Goal: Transaction & Acquisition: Purchase product/service

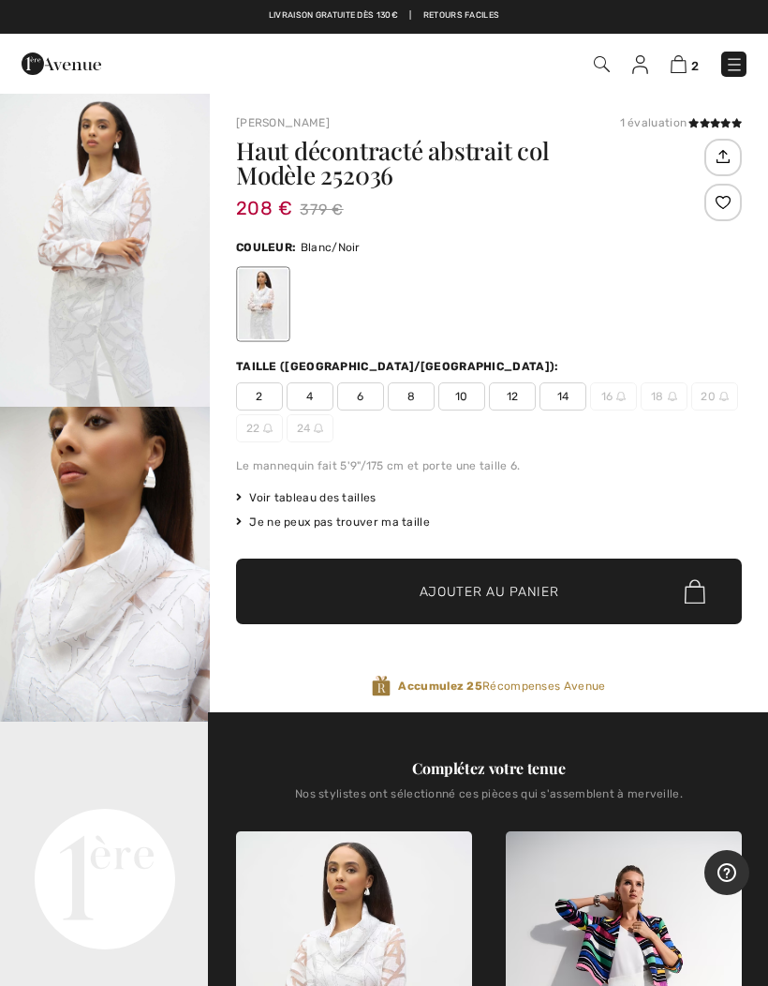
click at [85, 319] on img "1 / 5" at bounding box center [105, 249] width 210 height 315
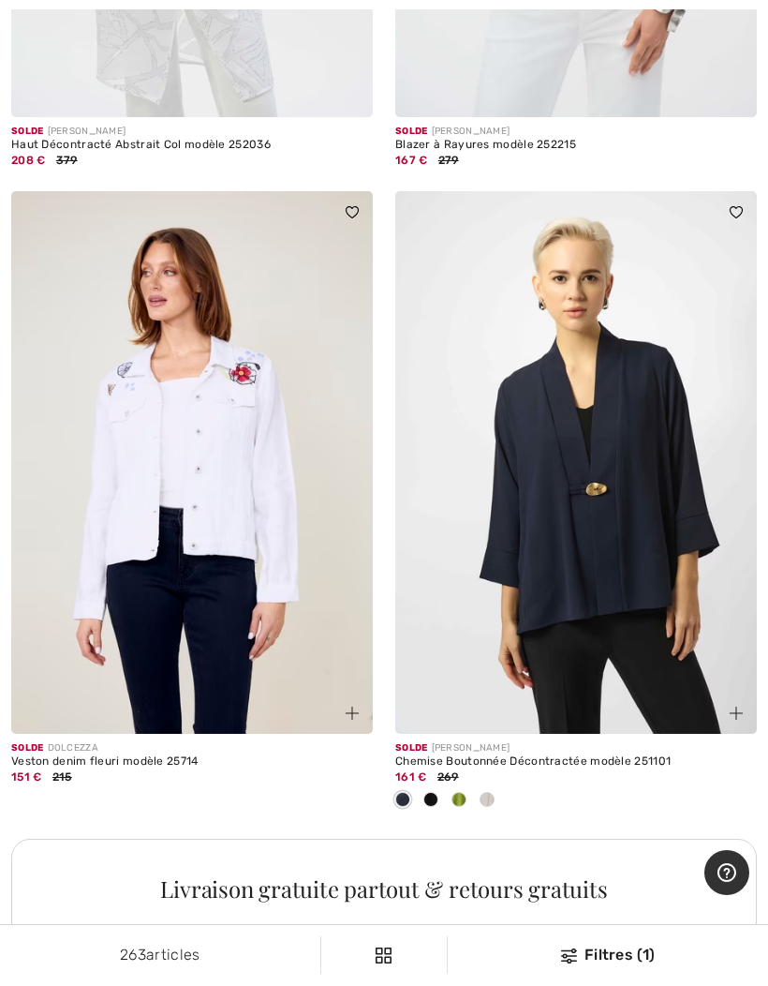
scroll to position [10975, 0]
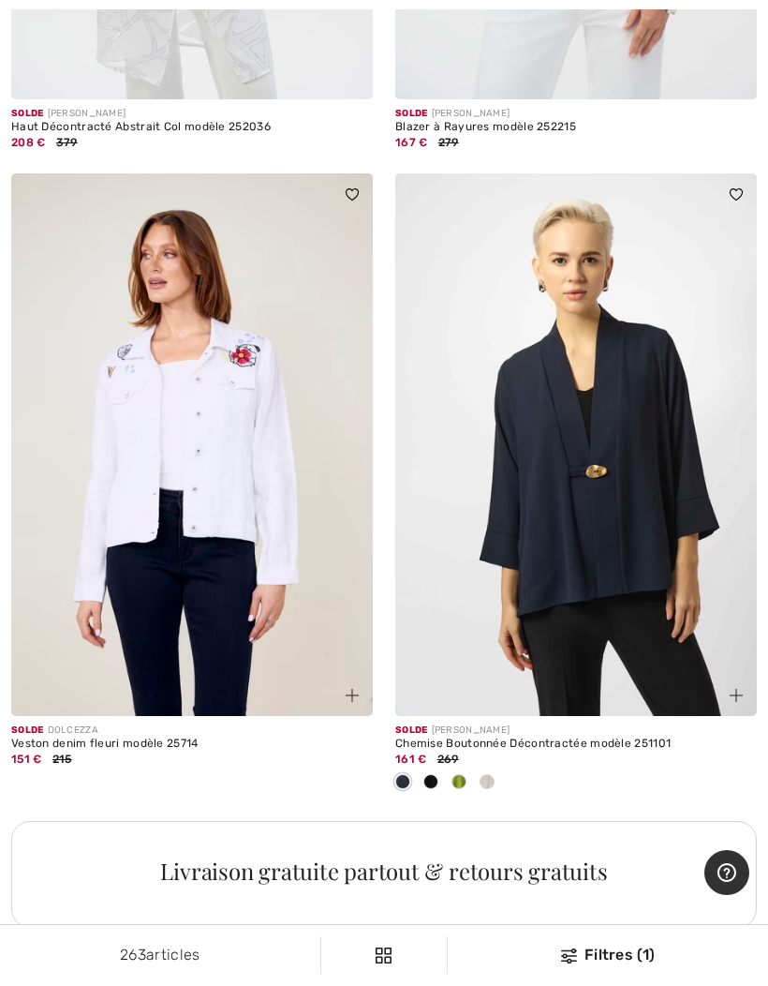
click at [736, 689] on img at bounding box center [736, 695] width 13 height 13
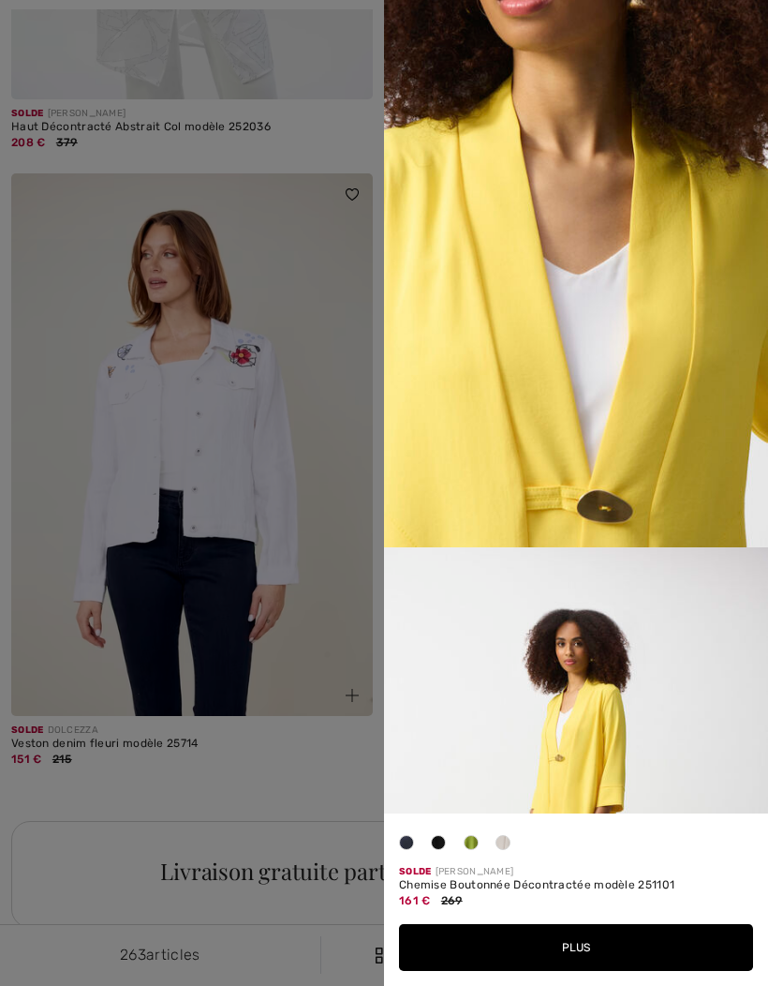
scroll to position [1372, 0]
click at [319, 712] on div at bounding box center [384, 493] width 768 height 986
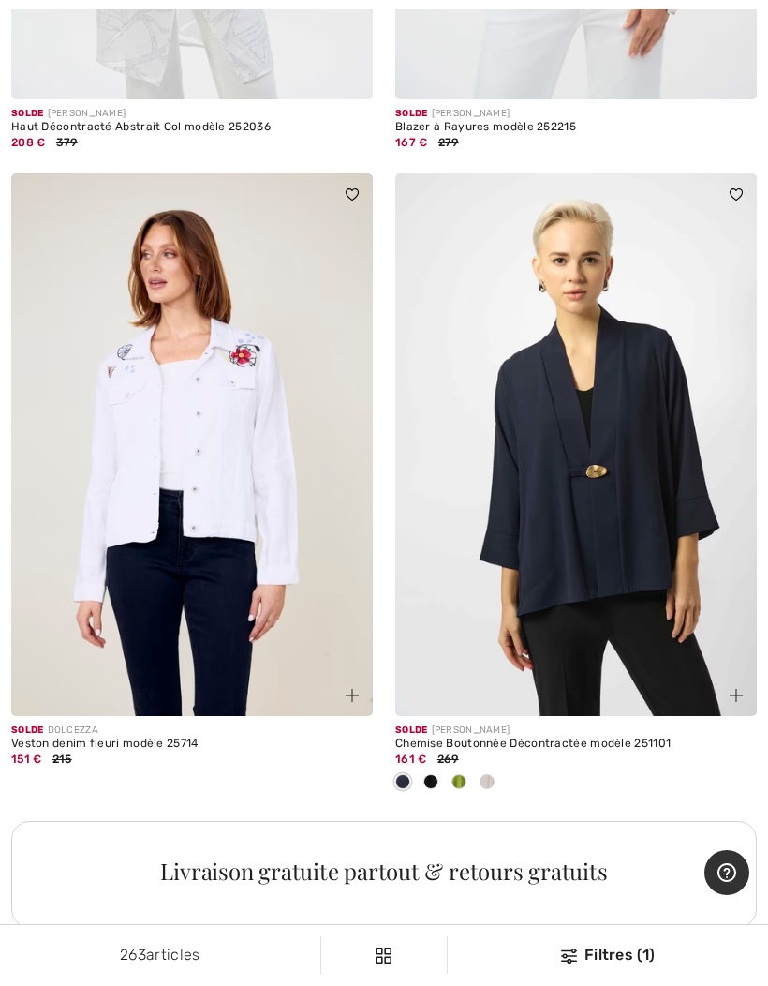
click at [452, 774] on span at bounding box center [459, 781] width 15 height 15
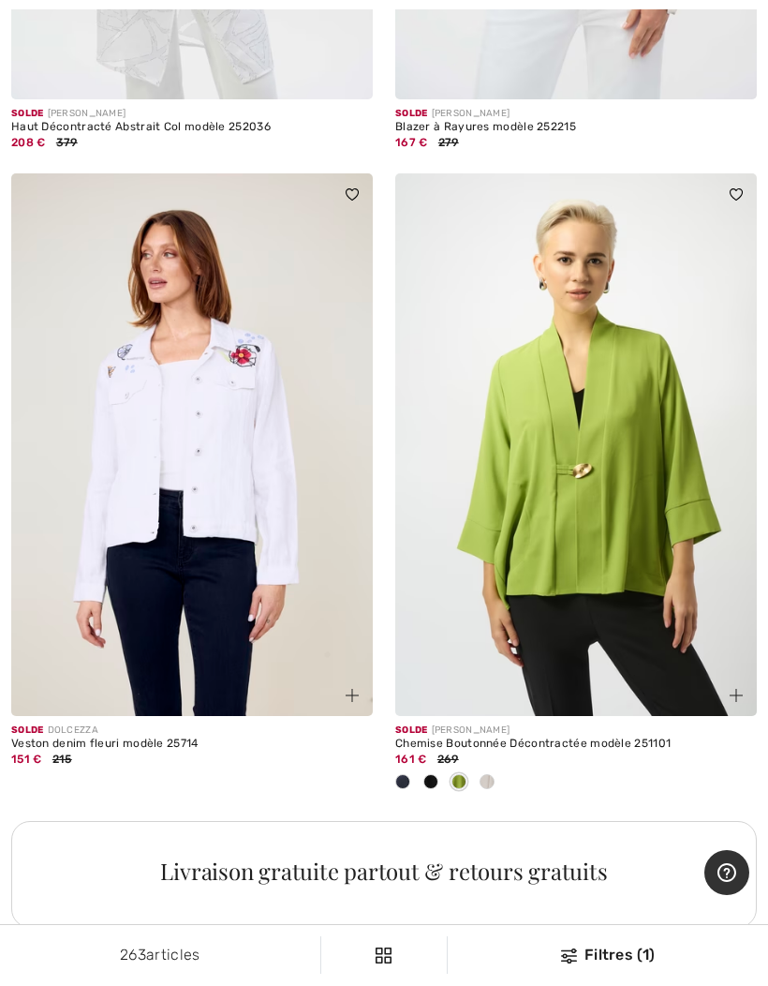
click at [481, 774] on span at bounding box center [487, 781] width 15 height 15
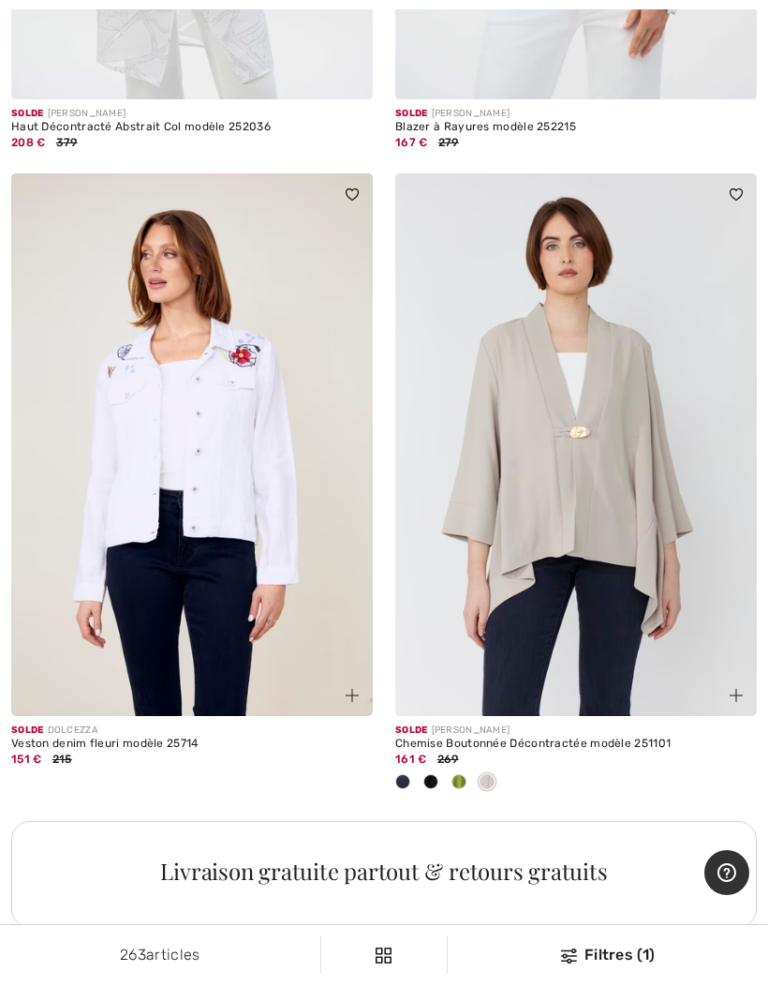
click at [424, 774] on span at bounding box center [430, 781] width 15 height 15
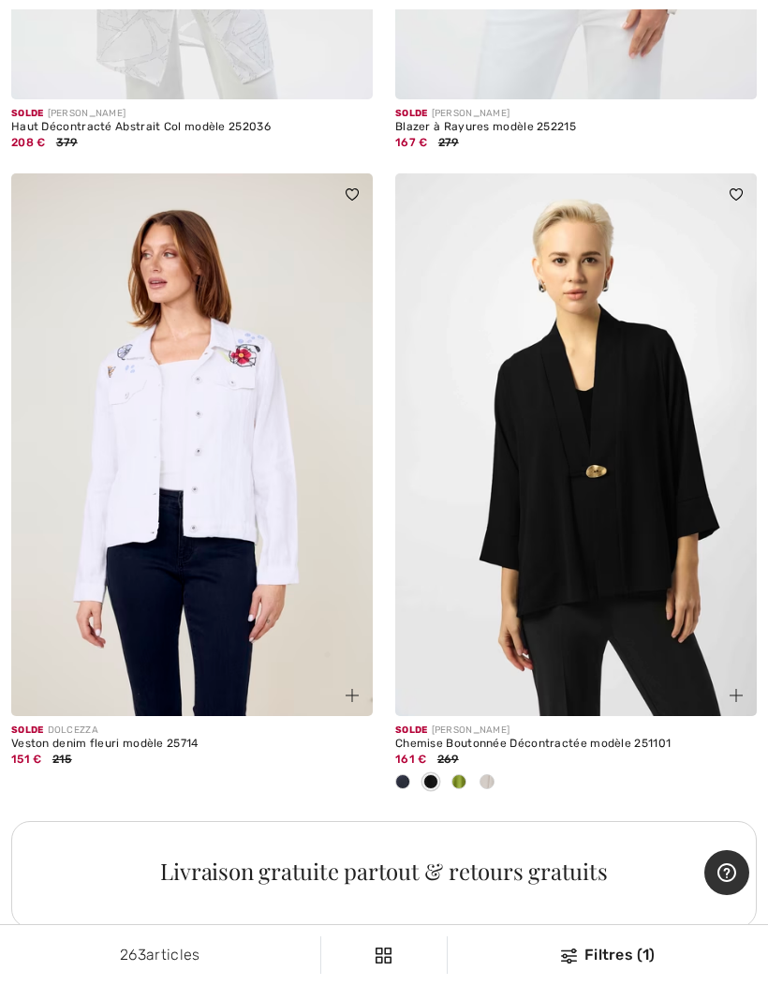
click at [395, 774] on span at bounding box center [402, 781] width 15 height 15
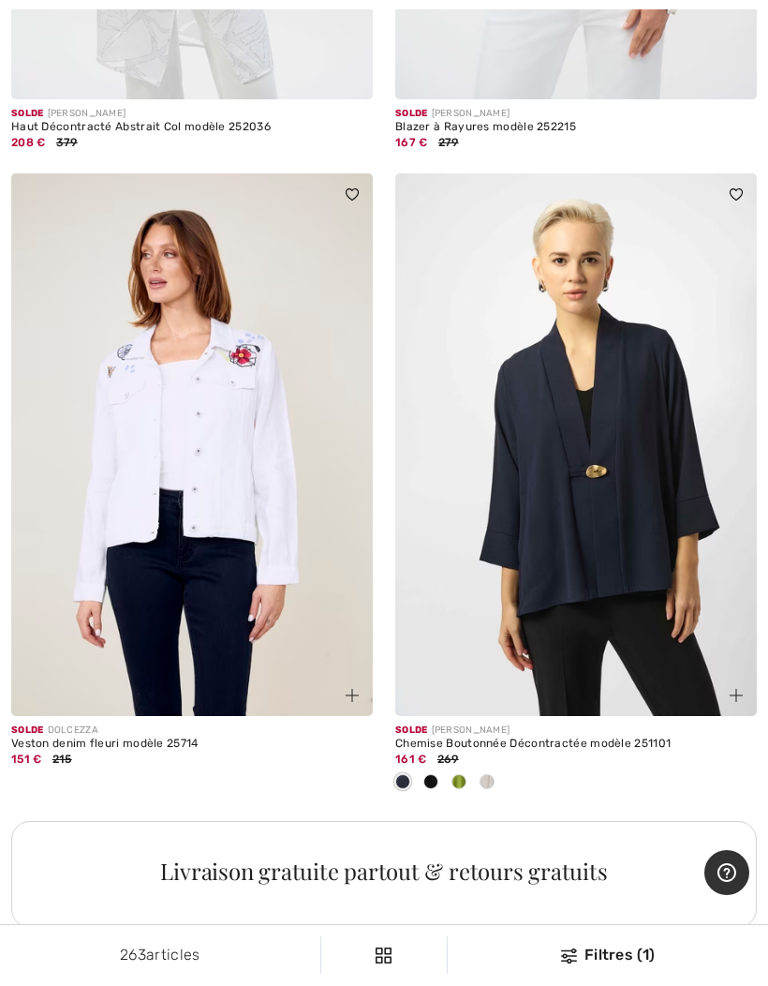
click at [388, 767] on div "Solde JOSEPH RIBKOFF Chemise Boutonnée Décontractée modèle 251101 161 € 269" at bounding box center [576, 496] width 384 height 647
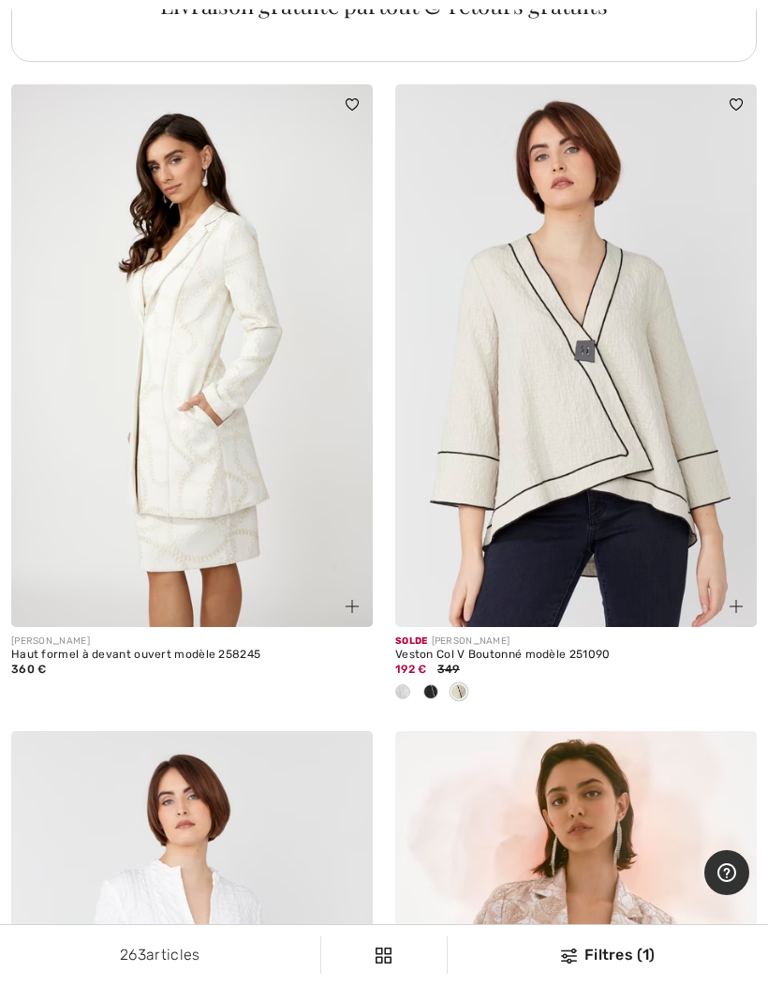
scroll to position [11850, 0]
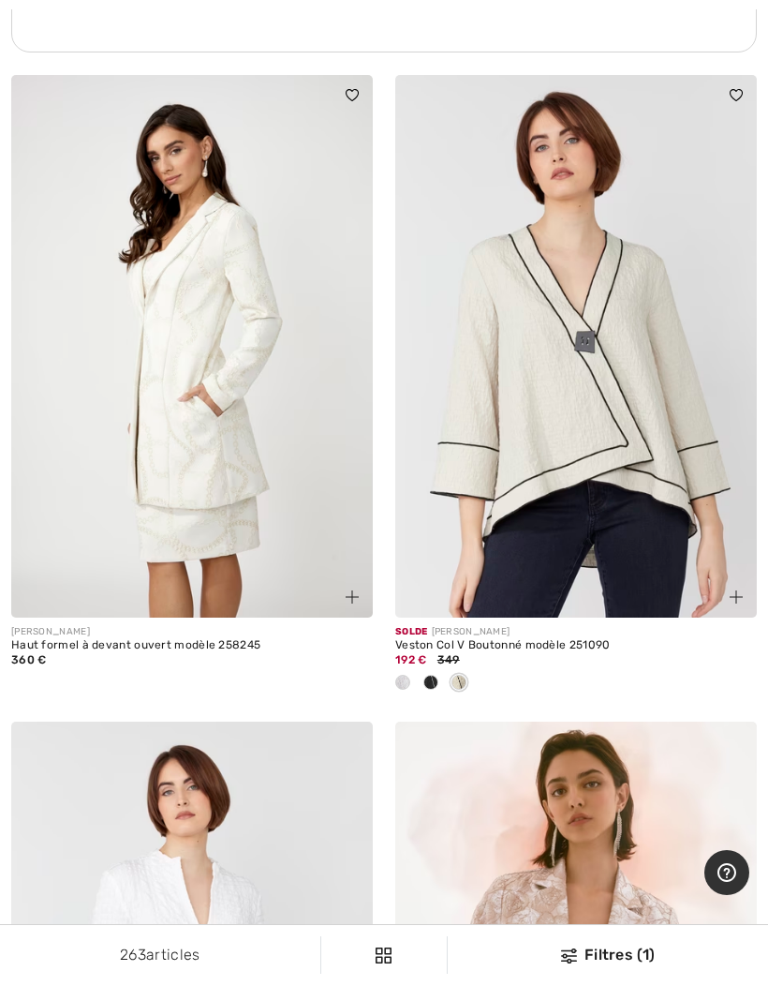
click at [420, 668] on div at bounding box center [431, 683] width 28 height 31
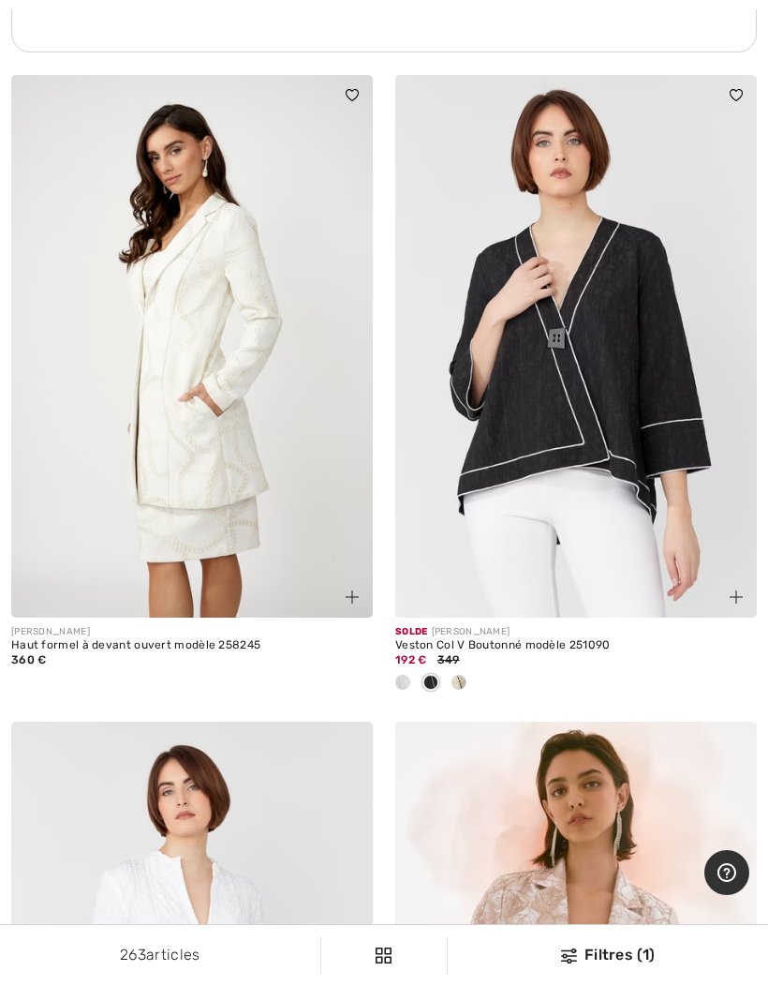
click at [395, 675] on span at bounding box center [402, 682] width 15 height 15
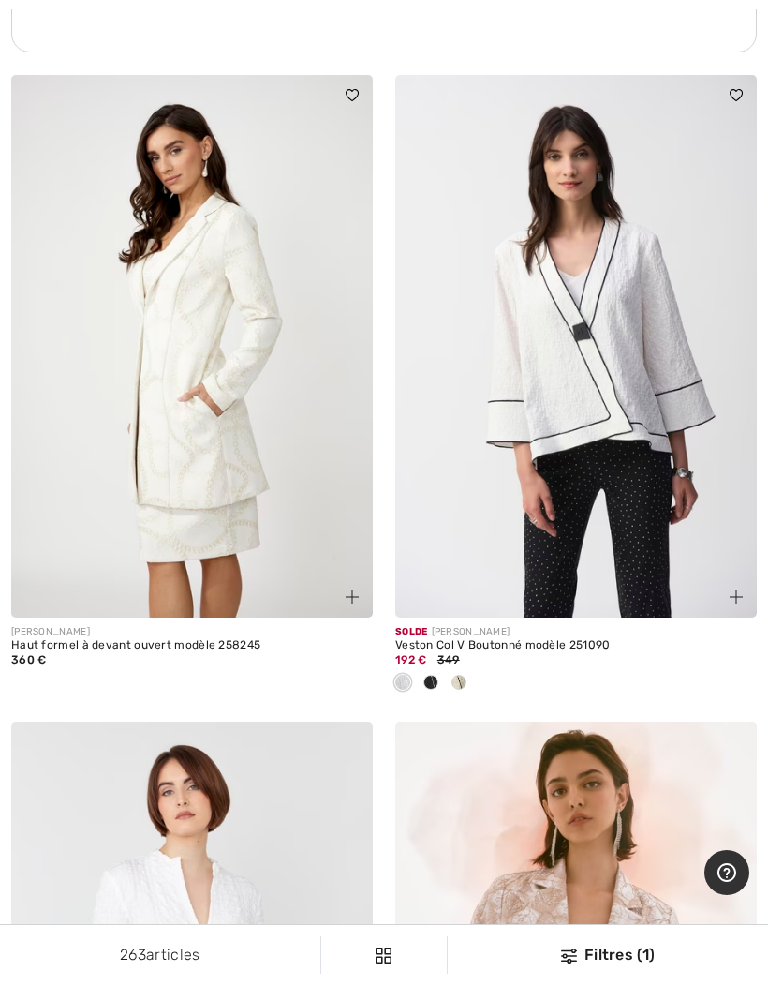
click at [451, 668] on div at bounding box center [459, 683] width 28 height 31
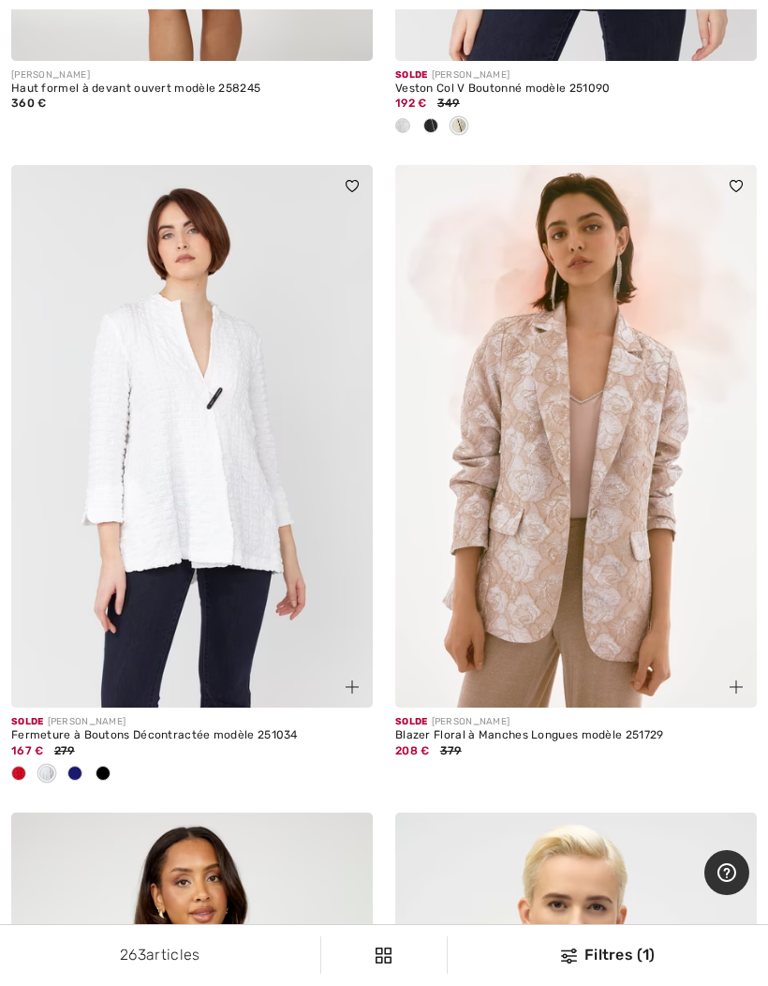
scroll to position [12496, 0]
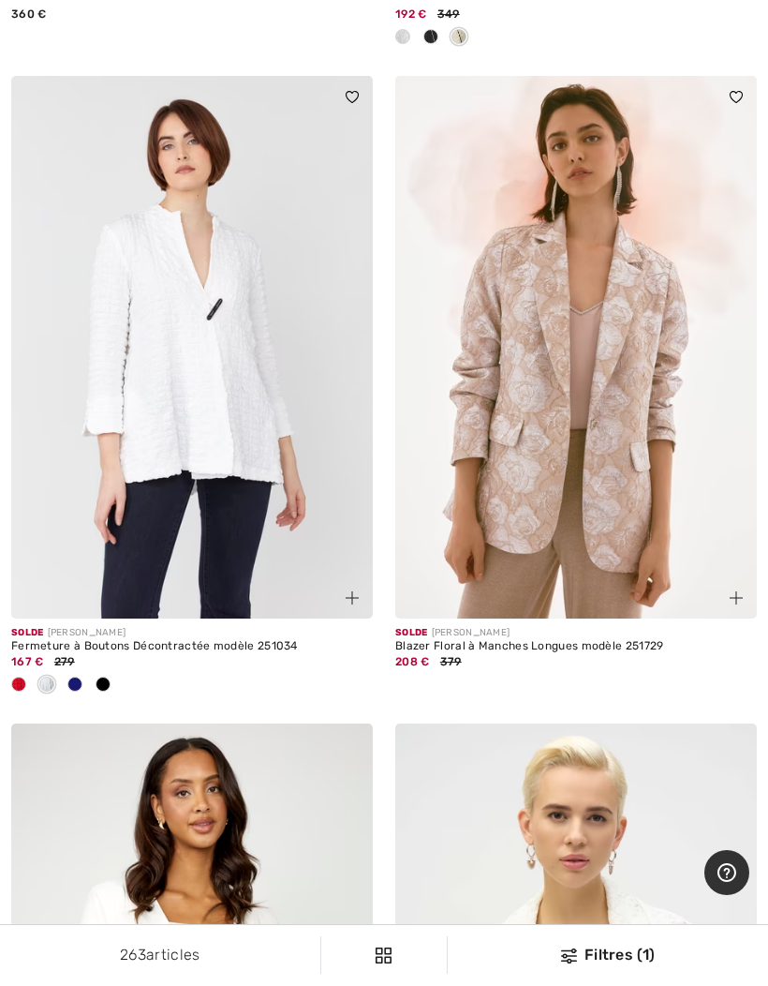
click at [350, 591] on img at bounding box center [352, 597] width 13 height 13
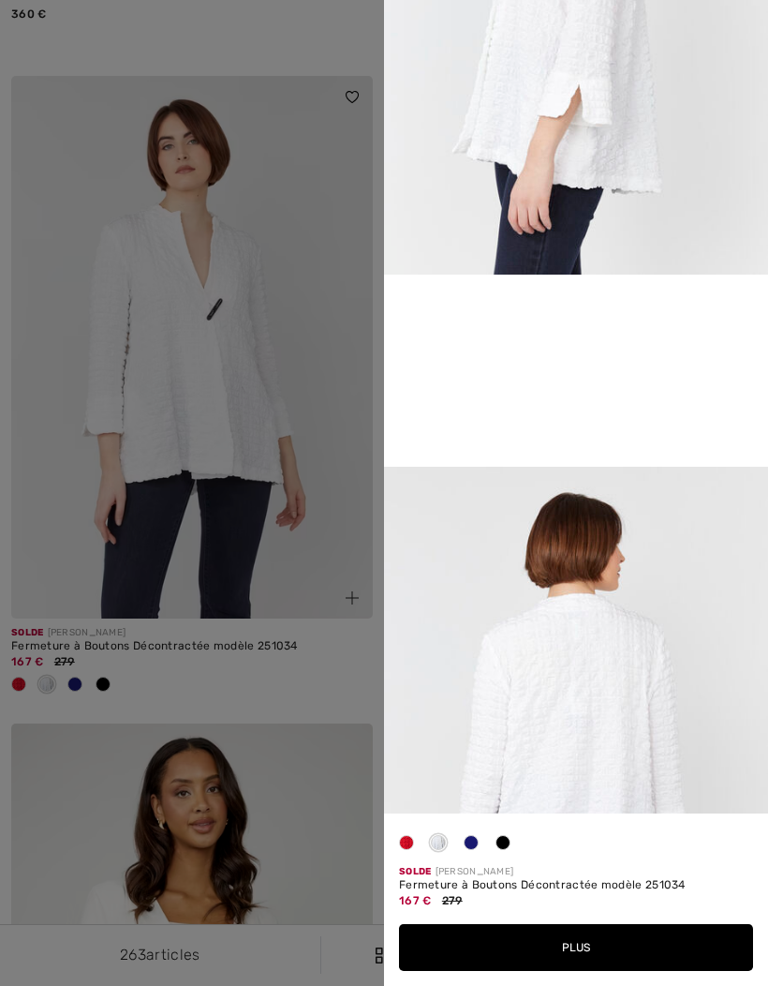
scroll to position [878, 0]
click at [143, 772] on div at bounding box center [384, 493] width 768 height 986
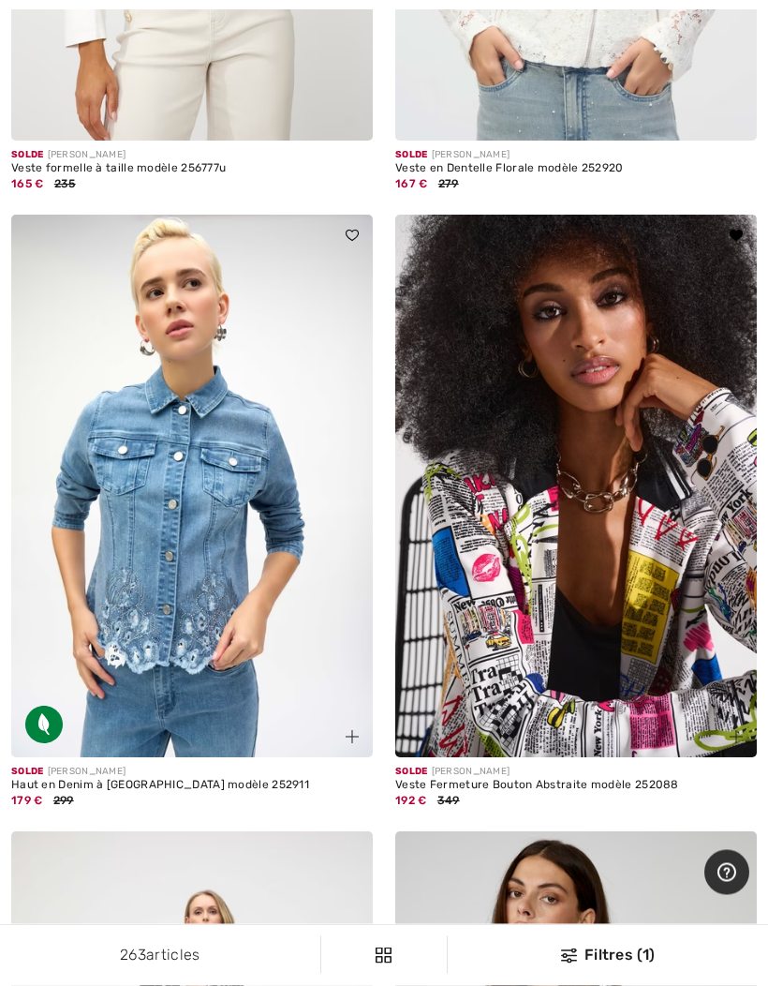
scroll to position [13793, 0]
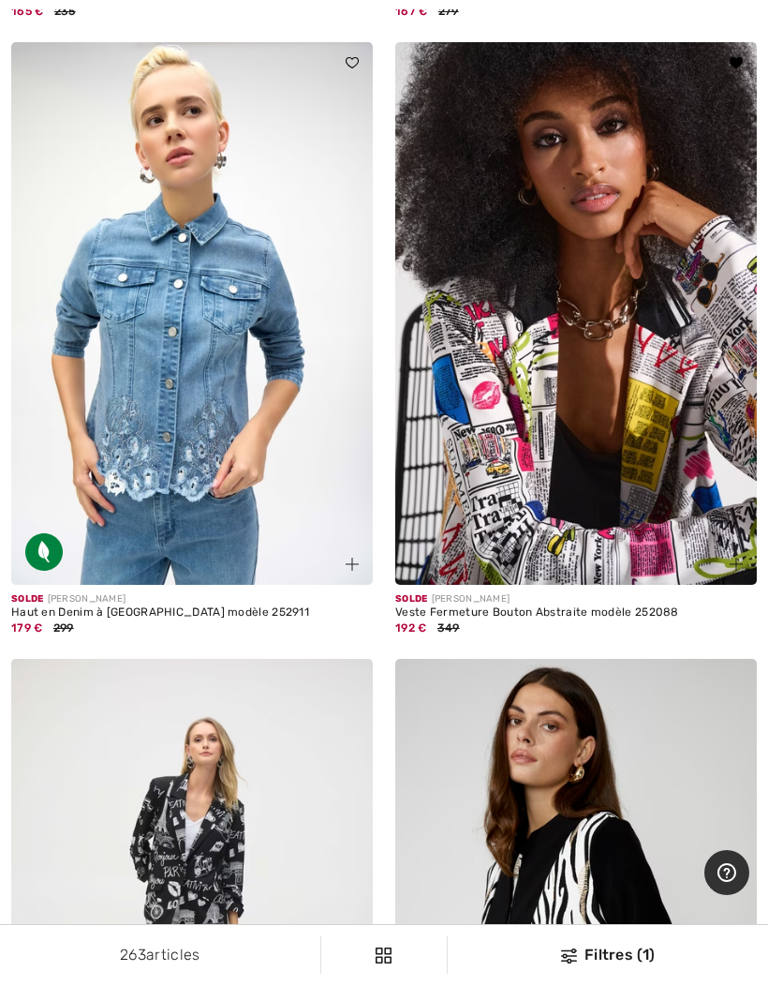
click at [349, 557] on img at bounding box center [352, 563] width 13 height 13
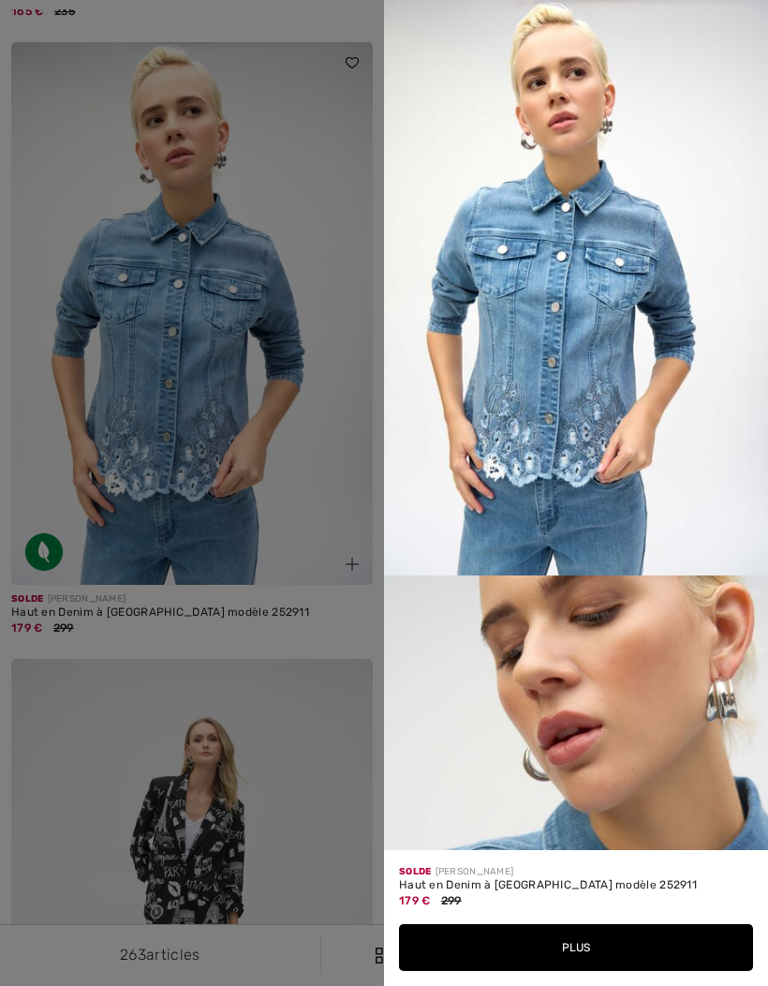
click at [488, 971] on button "Plus" at bounding box center [576, 947] width 354 height 47
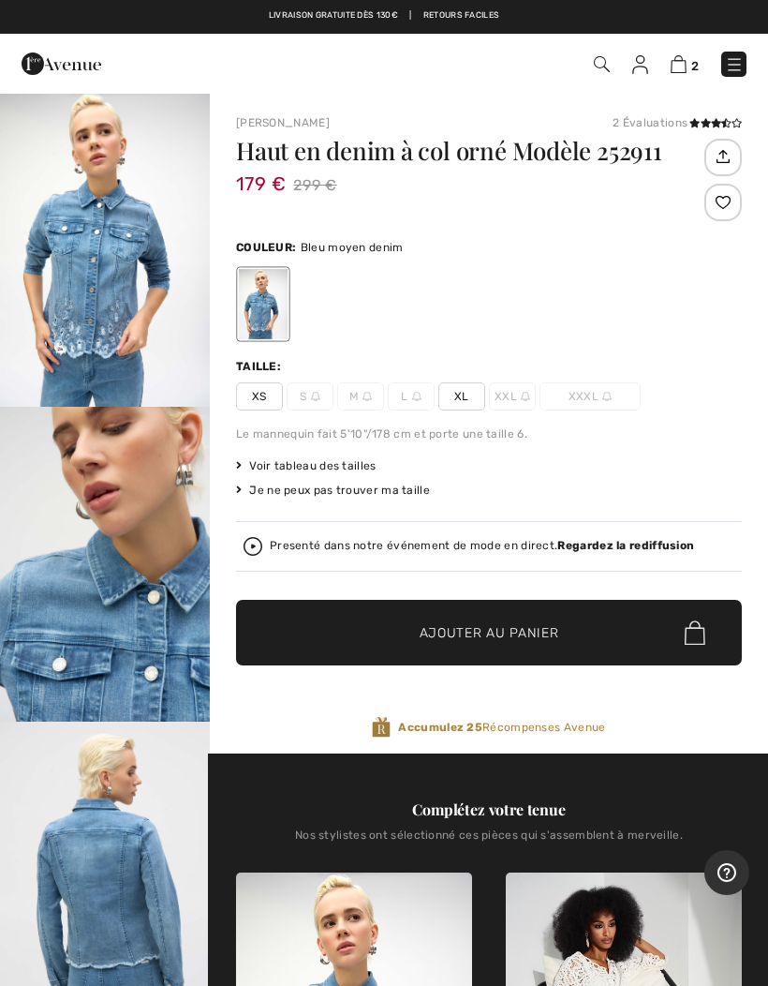
click at [452, 402] on span "XL" at bounding box center [461, 396] width 47 height 28
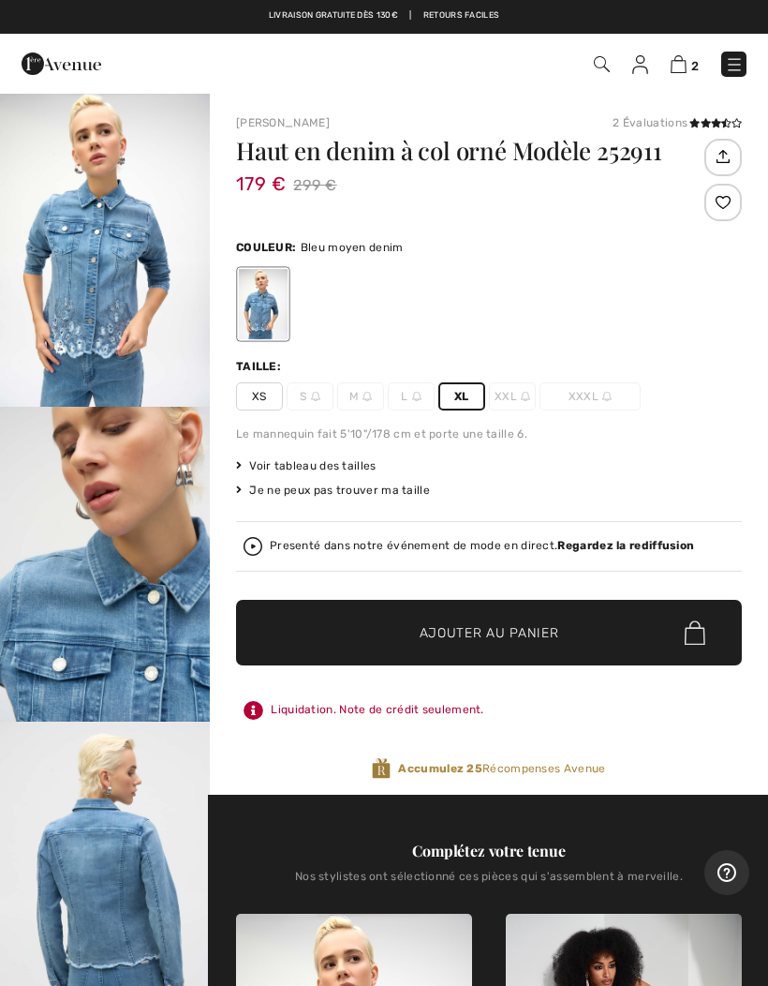
click at [379, 631] on span "✔ Ajouté au panier Ajouter au panier" at bounding box center [489, 633] width 506 height 66
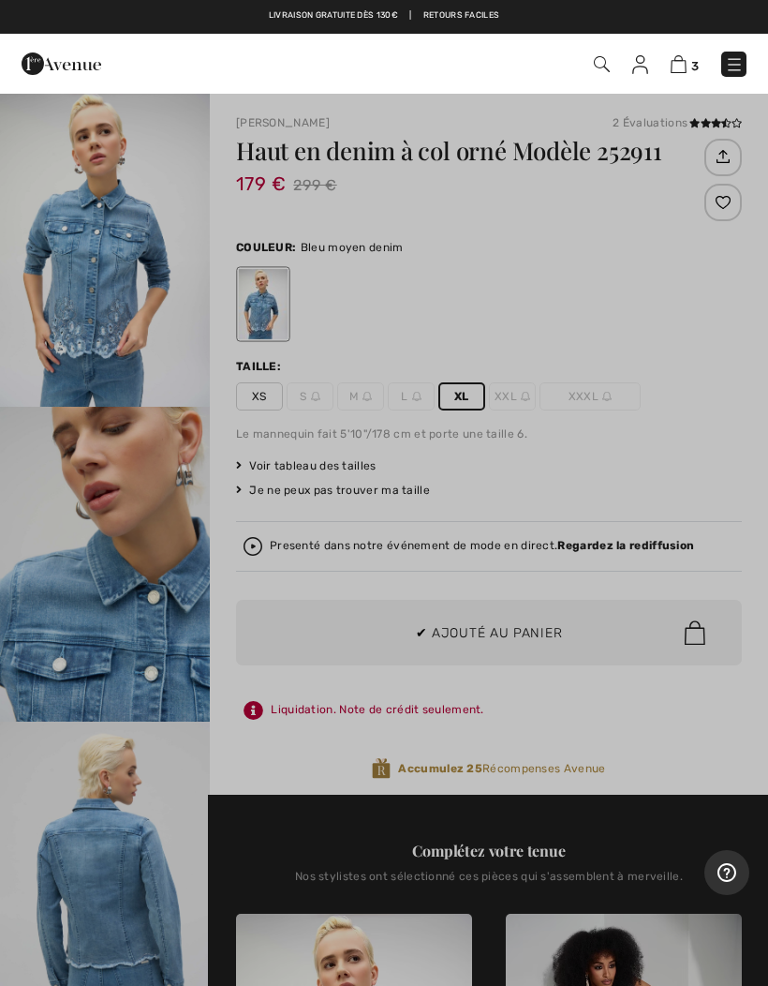
click at [75, 459] on div at bounding box center [384, 493] width 768 height 986
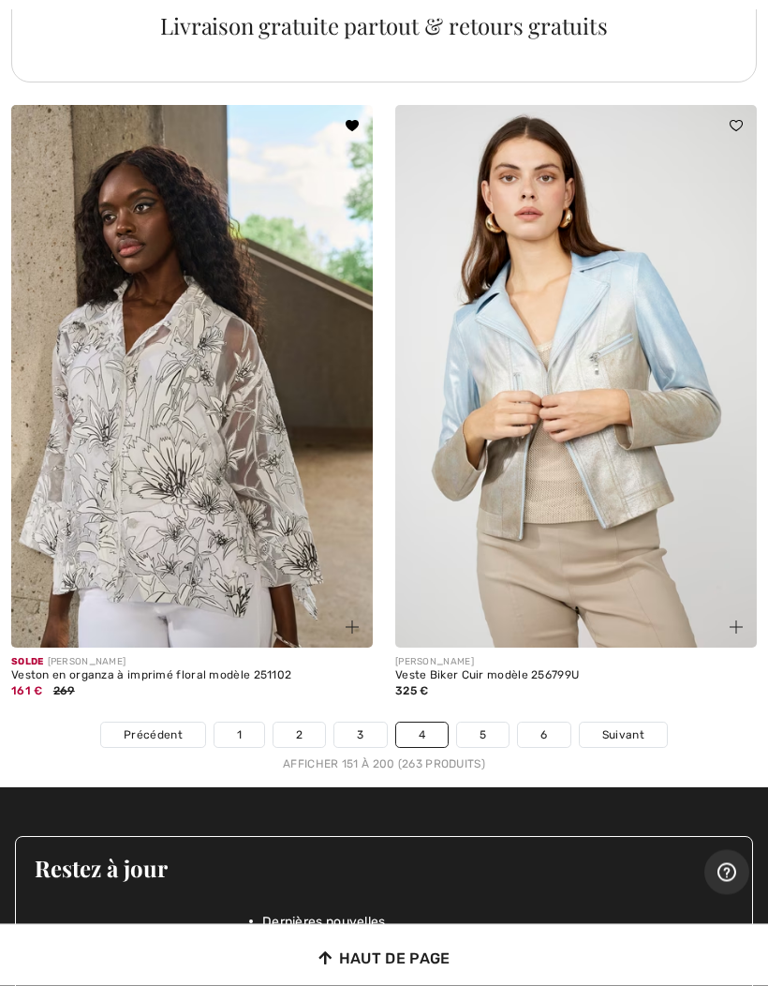
scroll to position [15739, 0]
click at [461, 722] on link "5" at bounding box center [483, 734] width 52 height 24
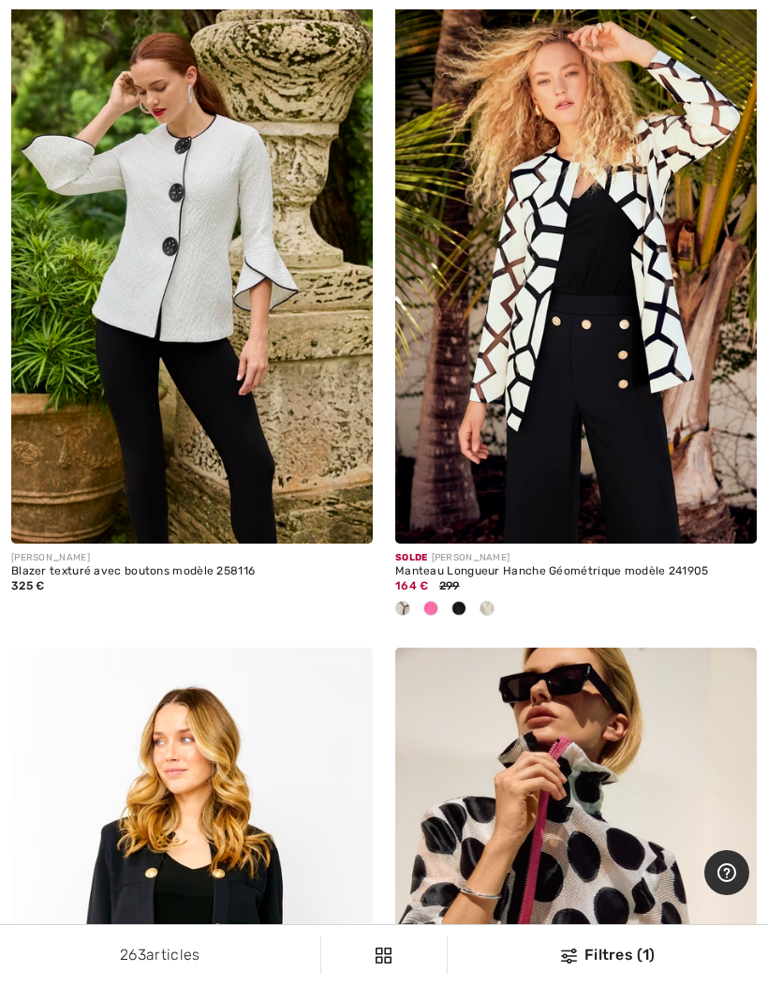
scroll to position [1470, 0]
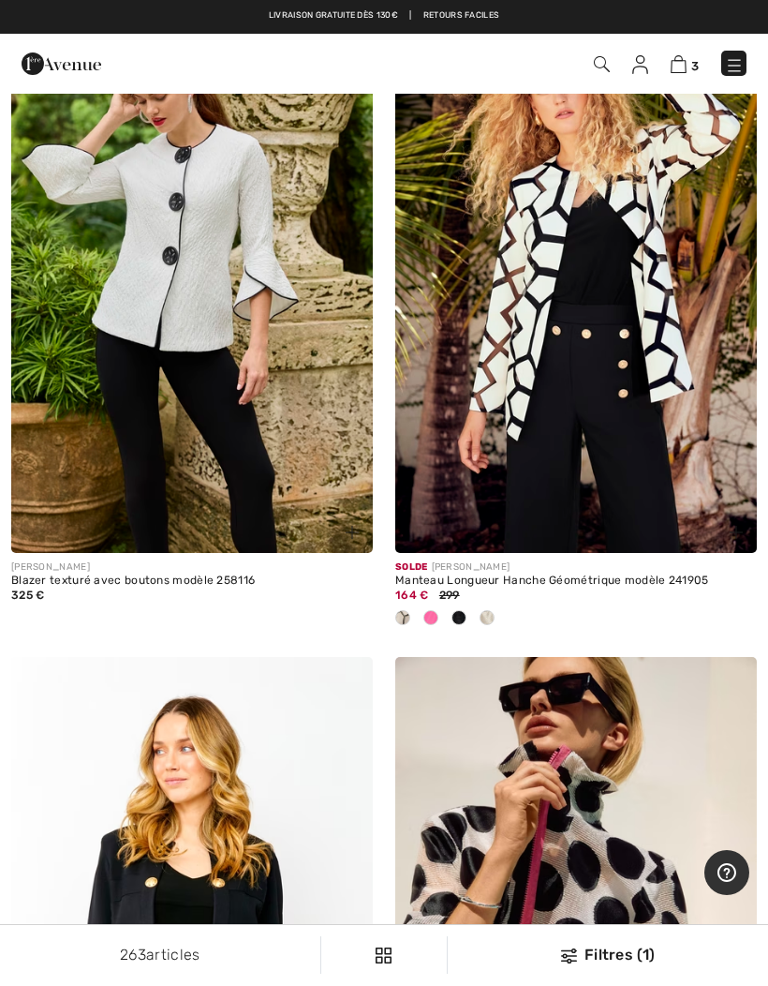
click at [424, 613] on span at bounding box center [430, 617] width 15 height 15
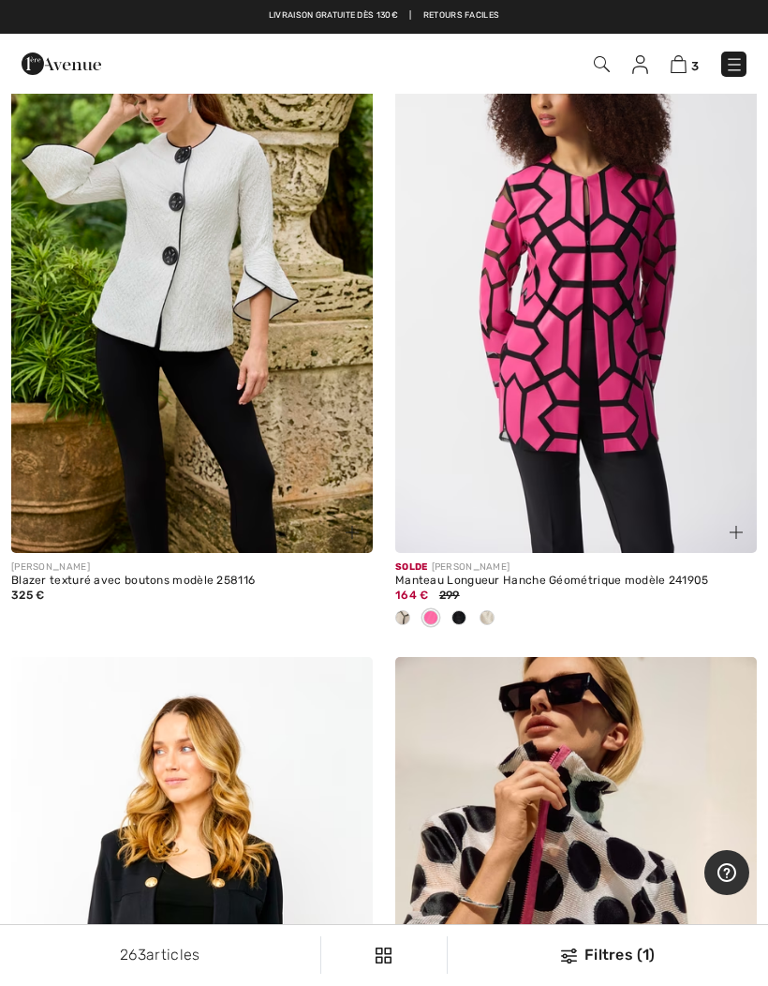
click at [456, 620] on span at bounding box center [459, 617] width 15 height 15
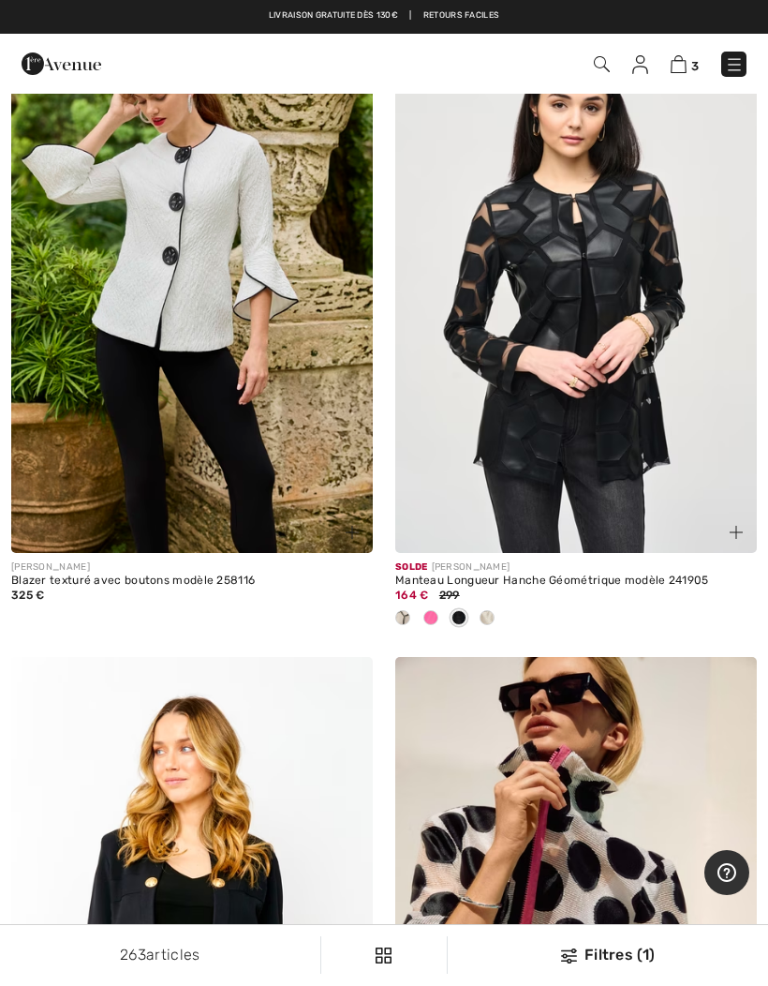
click at [482, 618] on span at bounding box center [487, 617] width 15 height 15
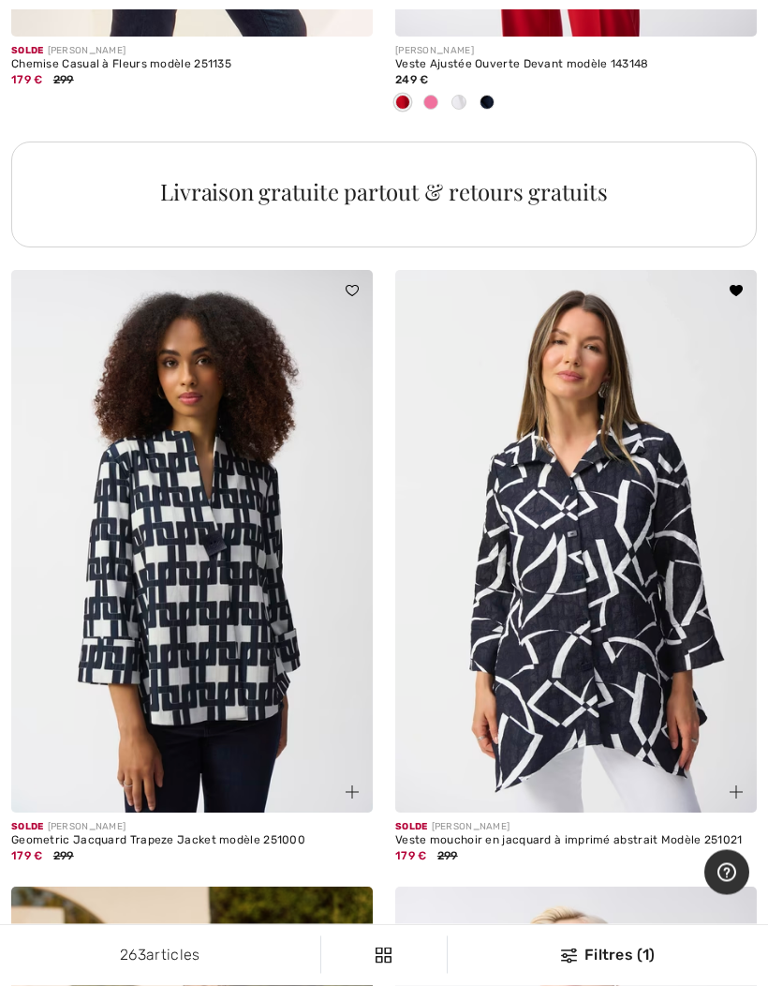
scroll to position [3896, 0]
click at [722, 783] on div at bounding box center [725, 780] width 63 height 63
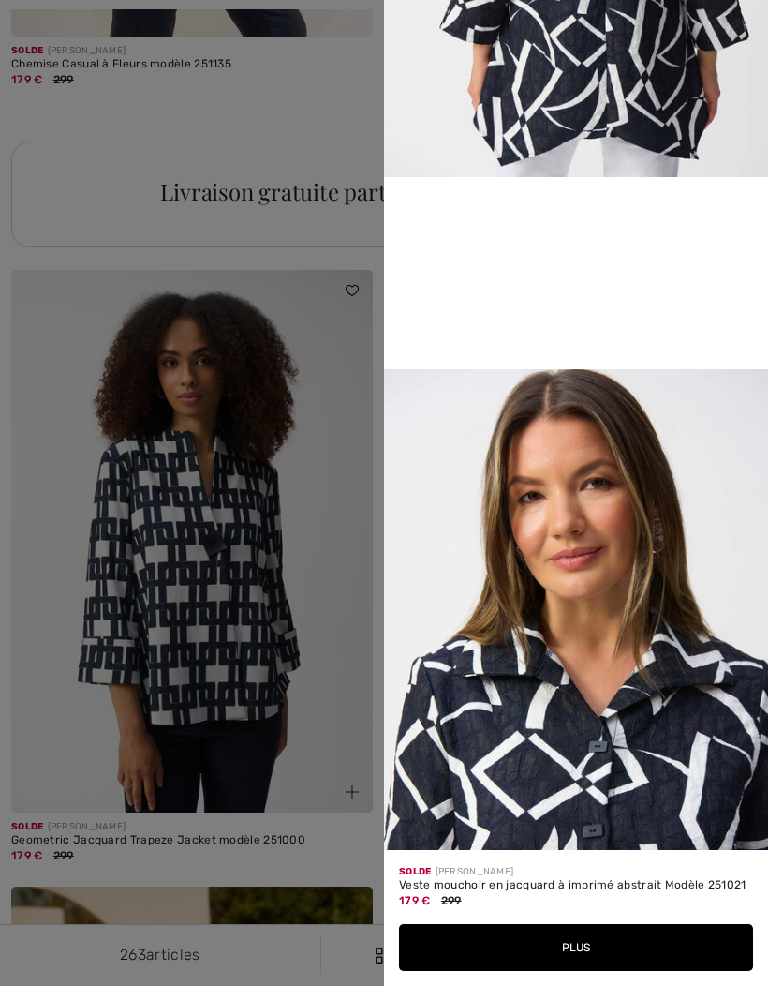
scroll to position [975, 0]
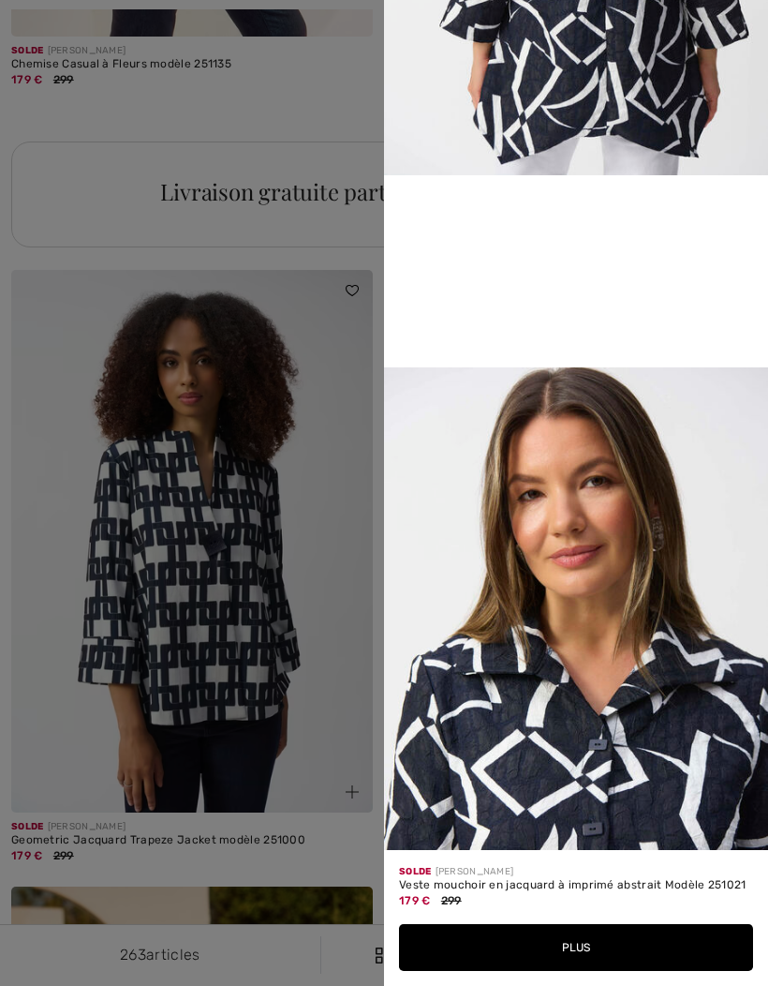
click at [321, 682] on div at bounding box center [384, 493] width 768 height 986
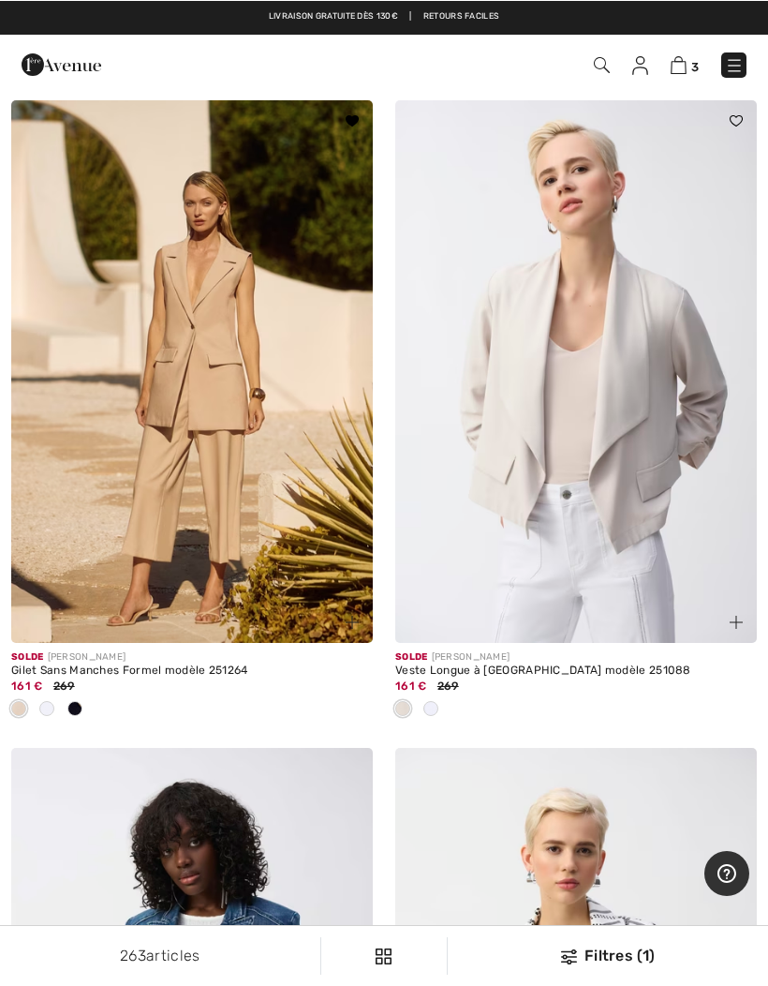
click at [42, 706] on span at bounding box center [46, 707] width 15 height 15
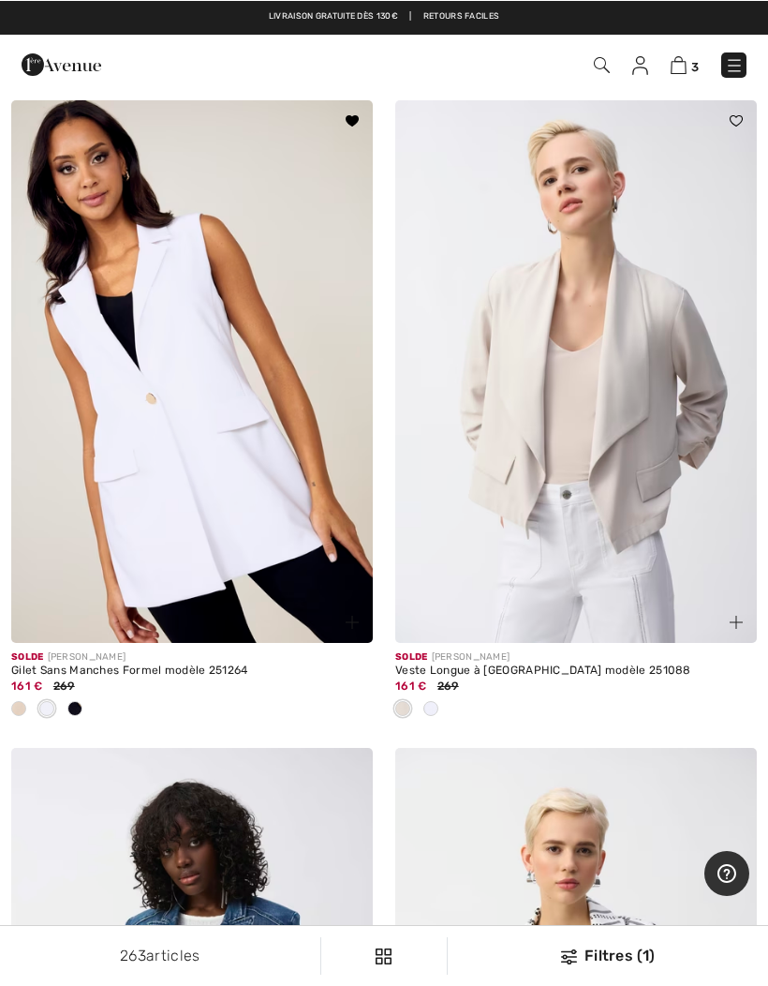
scroll to position [4682, 0]
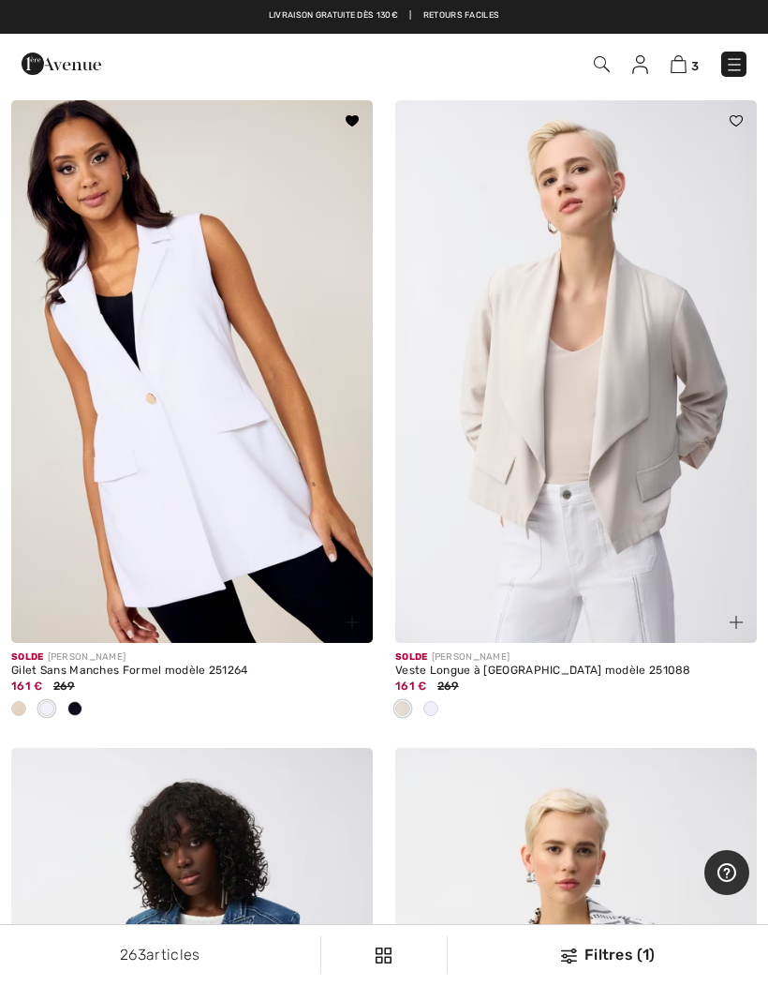
click at [69, 708] on span at bounding box center [74, 708] width 15 height 15
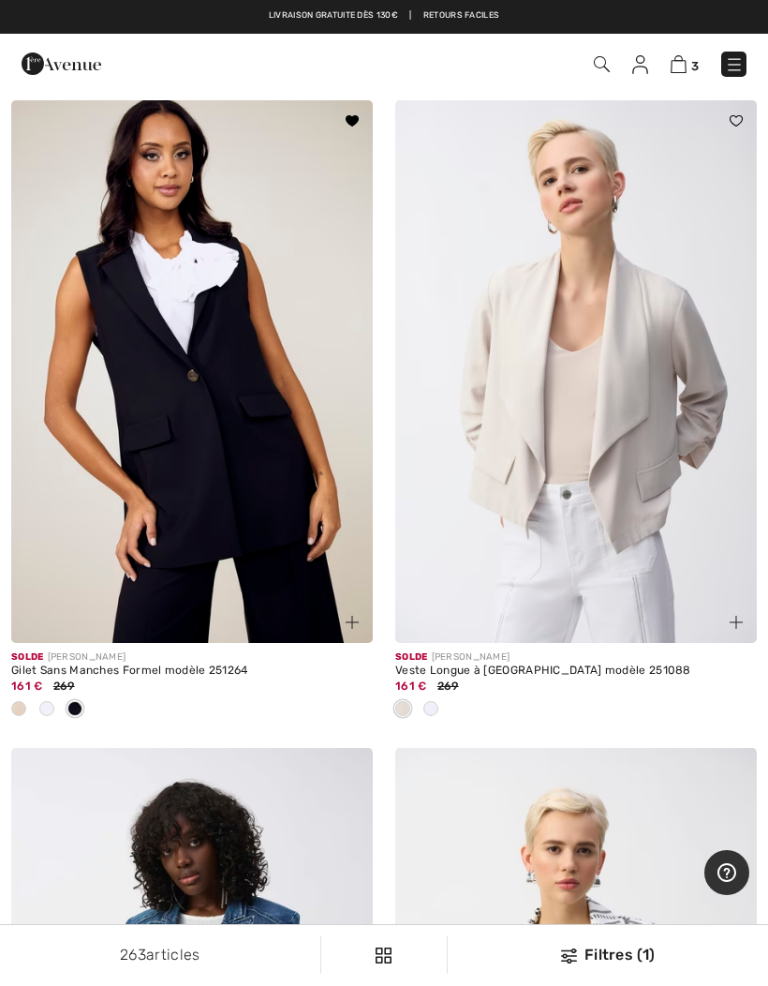
click at [353, 643] on div "Solde [PERSON_NAME] Gilet Sans Manches Formel modèle 251264 161 € 269" at bounding box center [192, 695] width 362 height 105
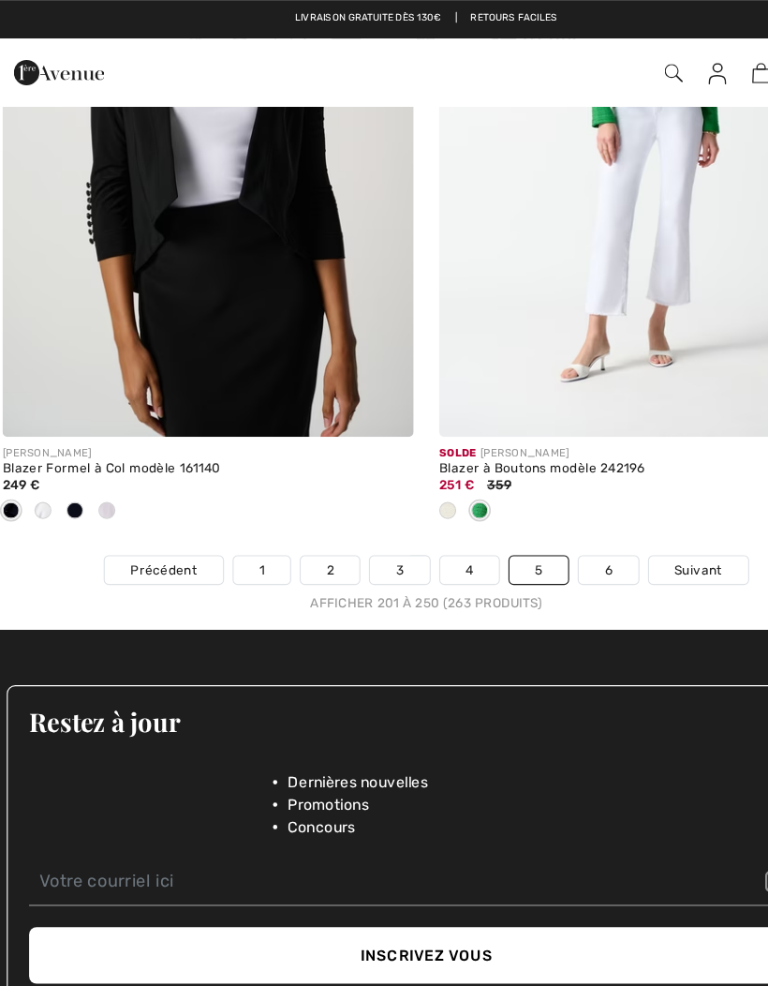
scroll to position [16046, 0]
click at [529, 489] on link "6" at bounding box center [544, 501] width 52 height 24
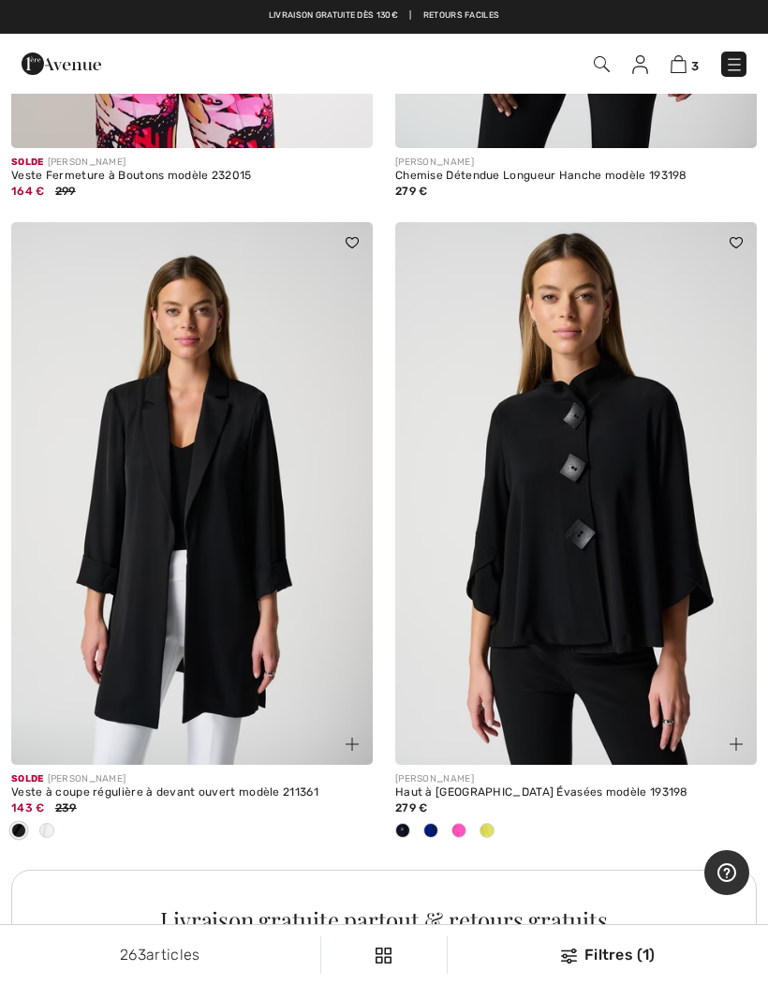
scroll to position [3074, 0]
